Goal: Navigation & Orientation: Go to known website

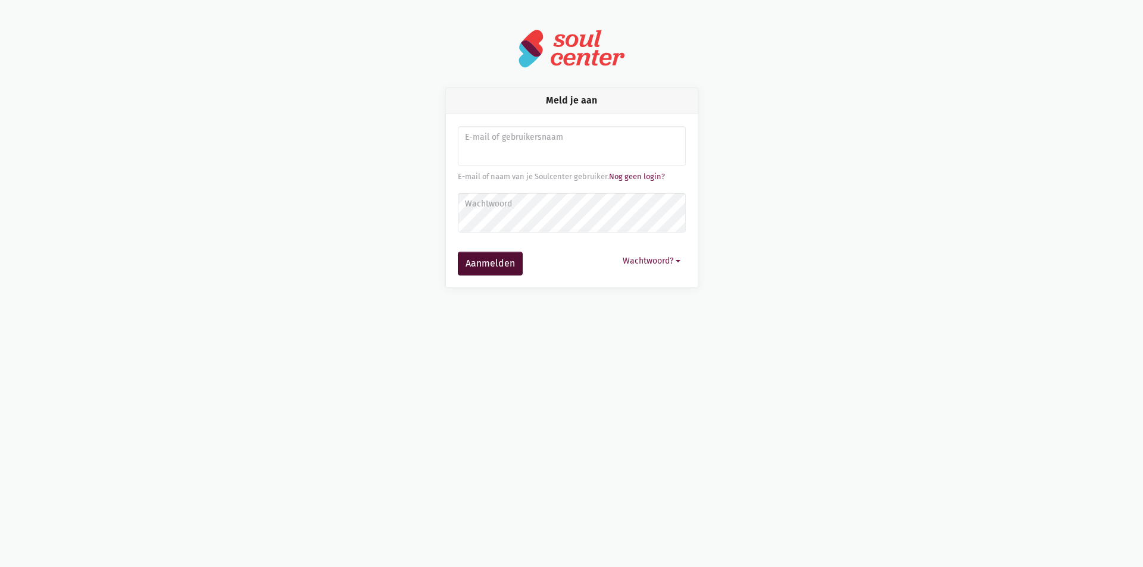
type input "[EMAIL_ADDRESS][DOMAIN_NAME]"
click at [491, 263] on button "Aanmelden" at bounding box center [490, 264] width 65 height 24
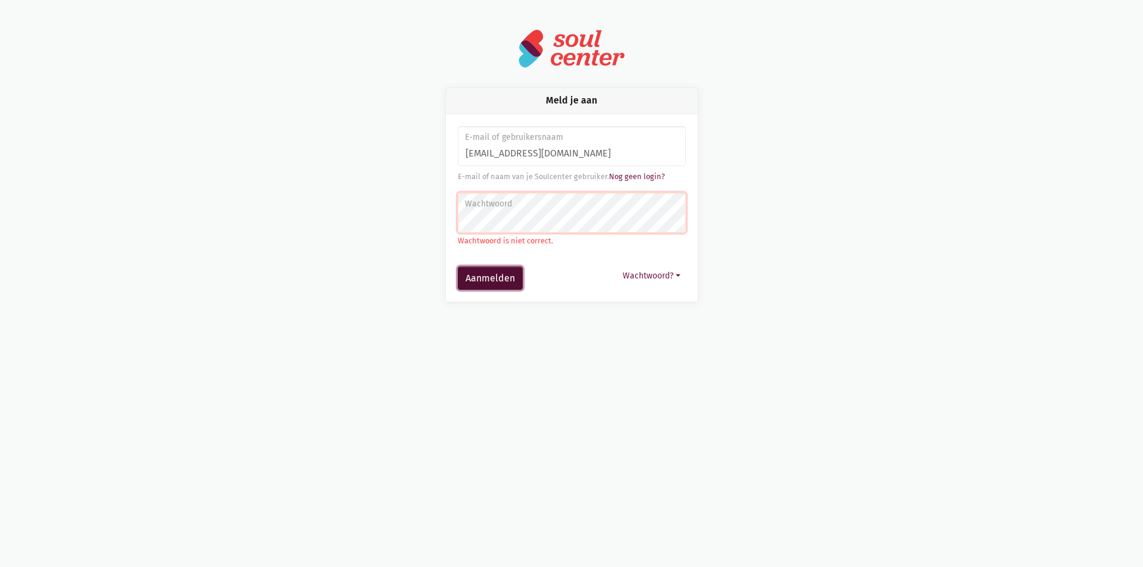
click at [498, 271] on button "Aanmelden" at bounding box center [490, 279] width 65 height 24
